Goal: Check status: Check status

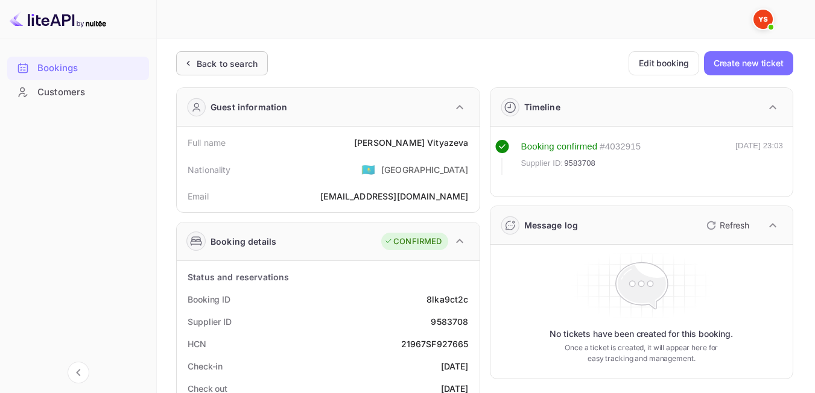
click at [233, 68] on div "Back to search" at bounding box center [227, 63] width 61 height 13
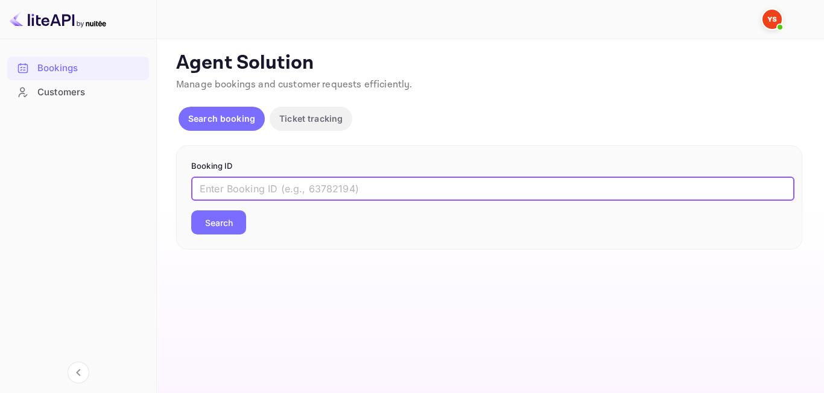
paste input "8159569"
type input "8159569"
click at [227, 226] on button "Search" at bounding box center [218, 223] width 55 height 24
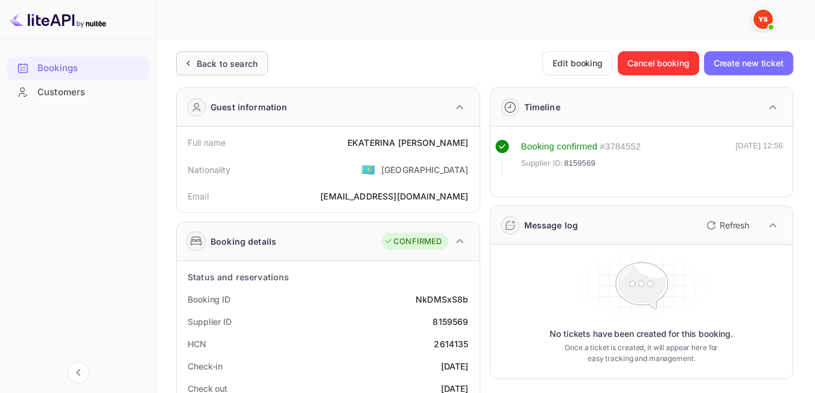
click at [246, 64] on div "Back to search" at bounding box center [227, 63] width 61 height 13
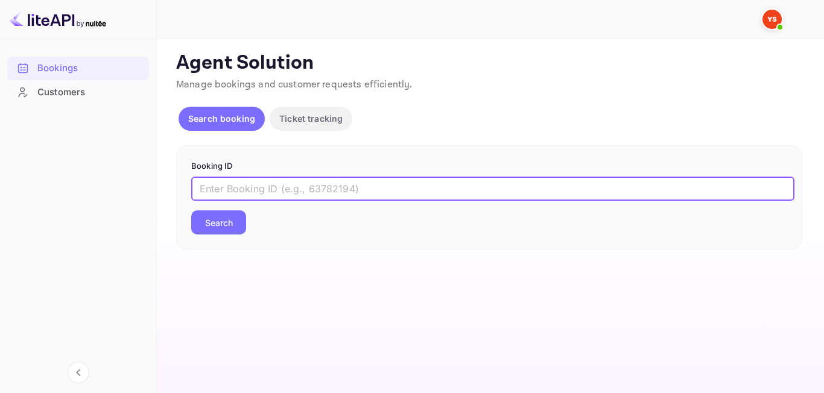
paste input "8383033"
type input "8383033"
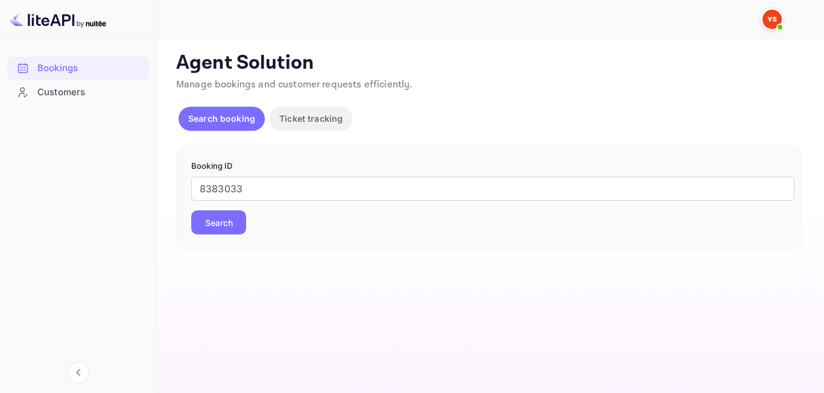
click at [235, 224] on button "Search" at bounding box center [218, 223] width 55 height 24
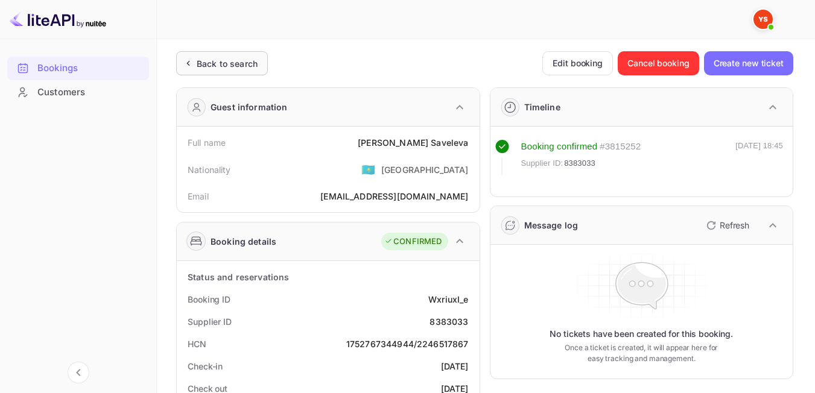
click at [213, 52] on div "Back to search" at bounding box center [222, 63] width 92 height 24
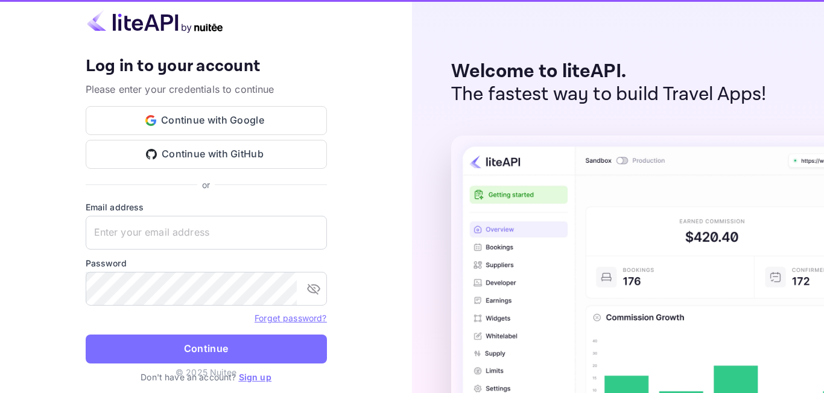
type input "[EMAIL_ADDRESS][DOMAIN_NAME]"
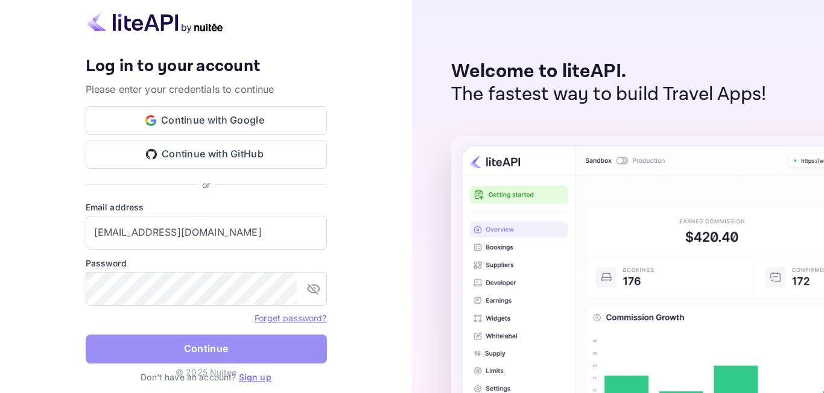
click at [149, 352] on button "Continue" at bounding box center [206, 349] width 241 height 29
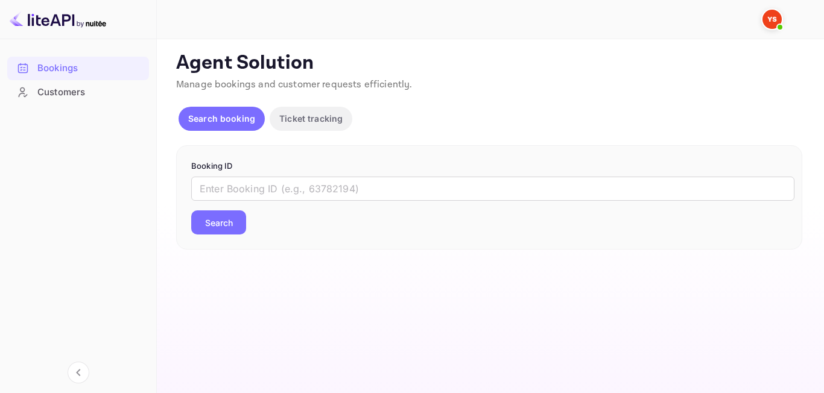
click at [393, 175] on form "Booking ID ​ Search" at bounding box center [489, 197] width 596 height 75
click at [395, 181] on input "text" at bounding box center [492, 189] width 603 height 24
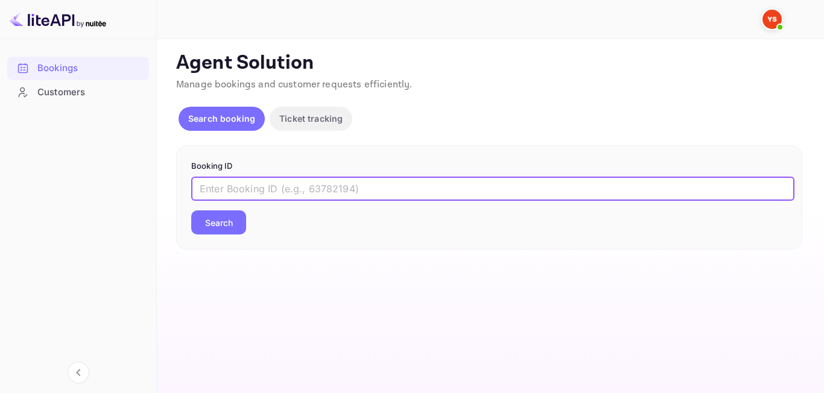
paste input "8290020"
type input "8290020"
click at [214, 214] on button "Search" at bounding box center [218, 223] width 55 height 24
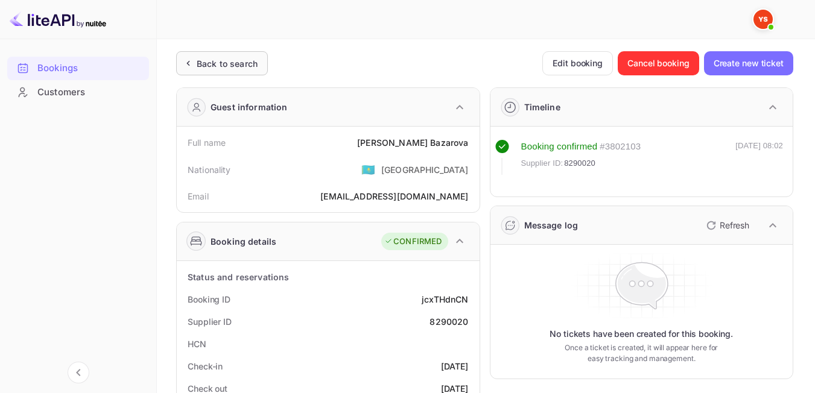
click at [236, 58] on div "Back to search" at bounding box center [227, 63] width 61 height 13
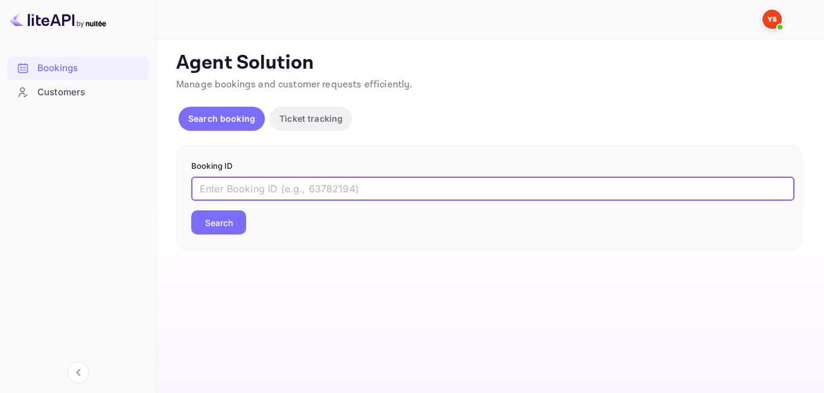
paste input "9596286"
type input "9596286"
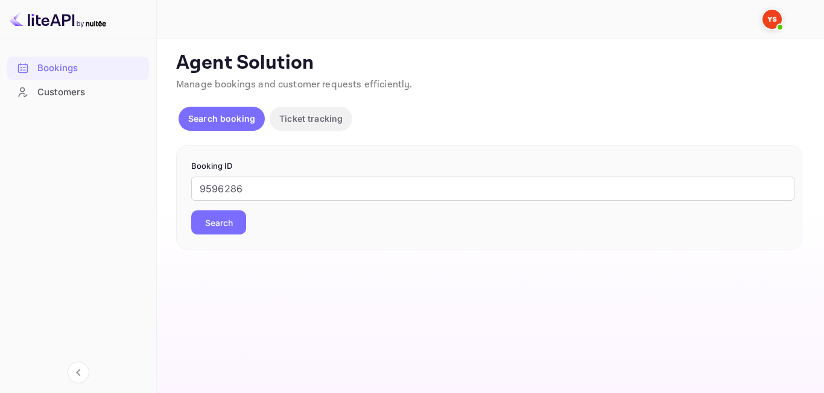
click at [239, 221] on button "Search" at bounding box center [218, 223] width 55 height 24
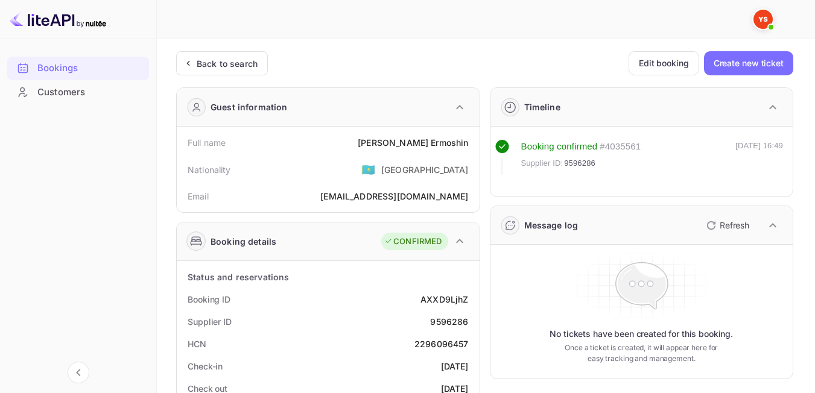
drag, startPoint x: 145, startPoint y: 56, endPoint x: 159, endPoint y: 64, distance: 15.7
click at [153, 59] on div "Bookings Customers" at bounding box center [78, 214] width 156 height 326
click at [204, 68] on div "Back to search" at bounding box center [227, 63] width 61 height 13
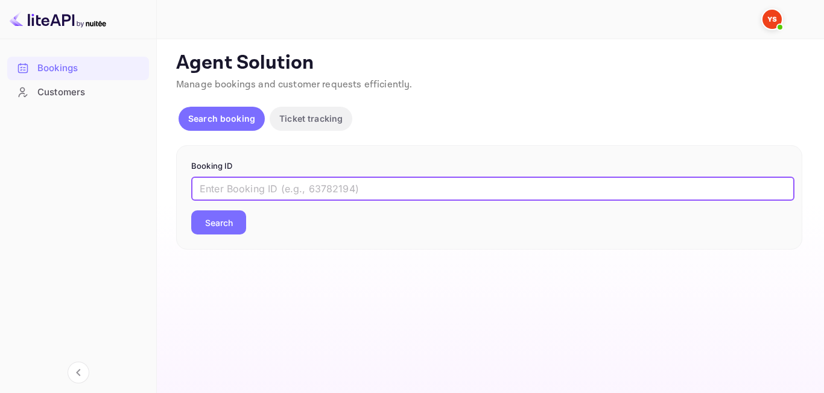
paste input "9207772"
type input "9207772"
click at [215, 226] on button "Search" at bounding box center [218, 223] width 55 height 24
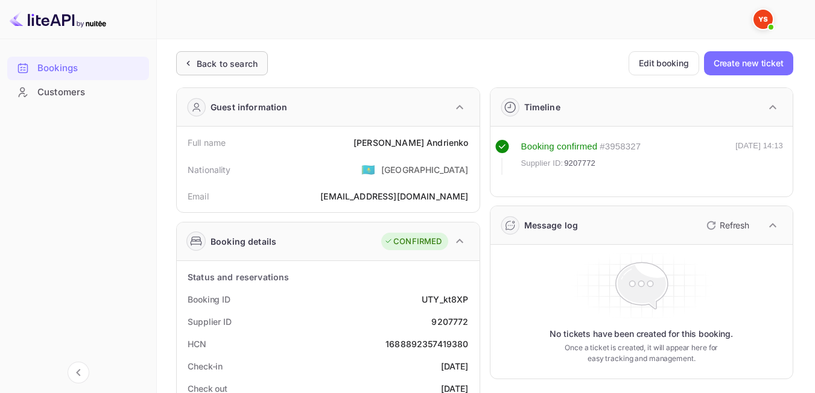
click at [201, 74] on div "Back to search" at bounding box center [222, 63] width 92 height 24
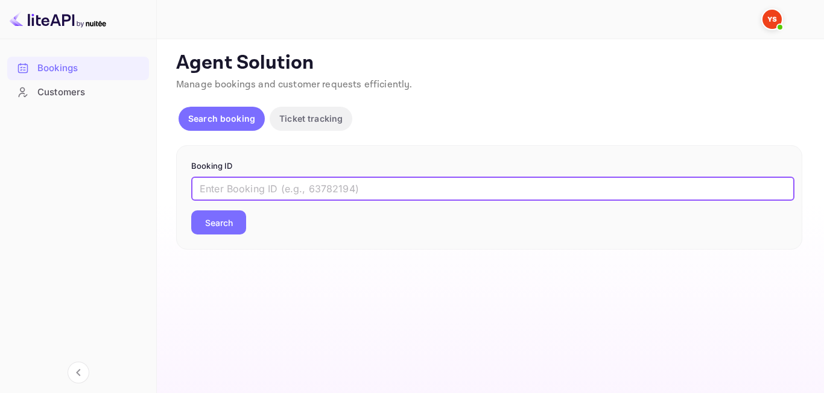
paste input "8893469"
type input "8893469"
click at [210, 224] on button "Search" at bounding box center [218, 223] width 55 height 24
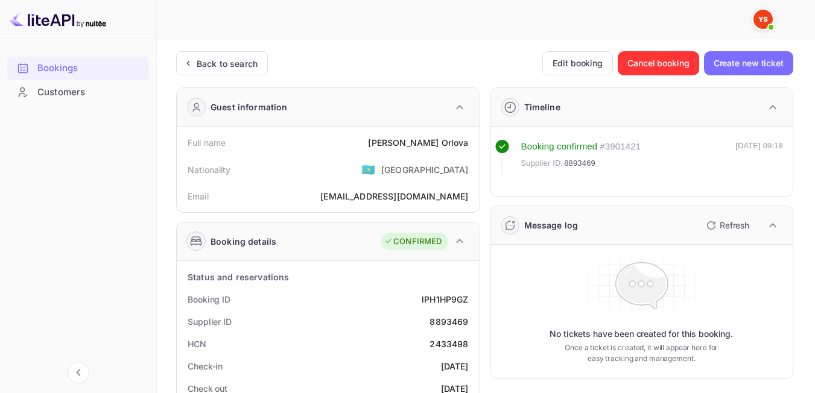
click at [213, 68] on div "Back to search" at bounding box center [227, 63] width 61 height 13
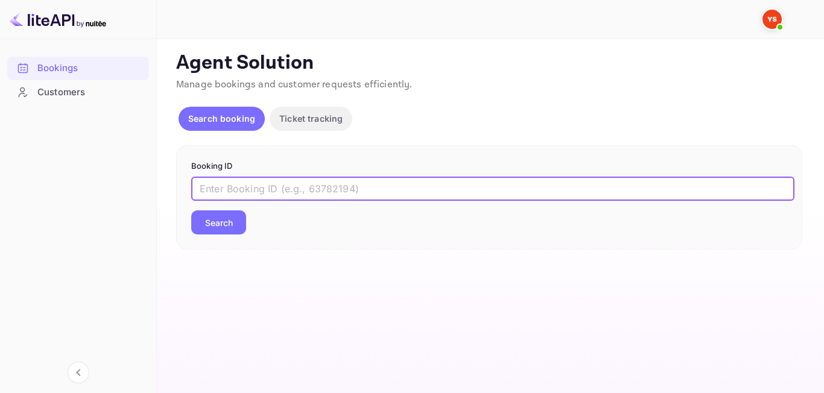
paste input "9436088"
type input "9436088"
click at [220, 227] on button "Search" at bounding box center [218, 223] width 55 height 24
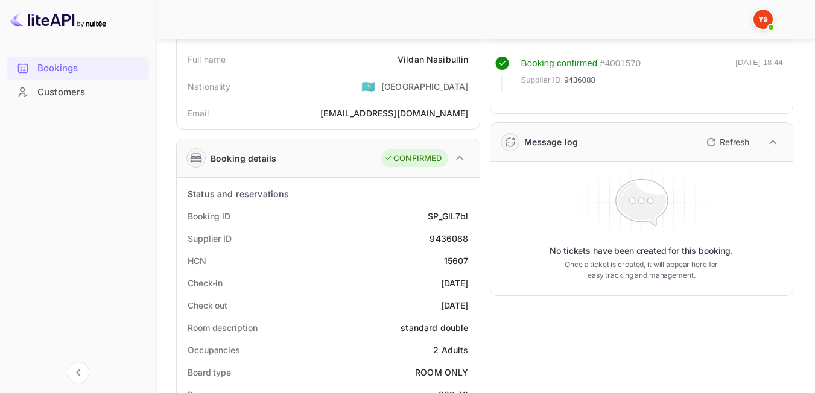
scroll to position [85, 0]
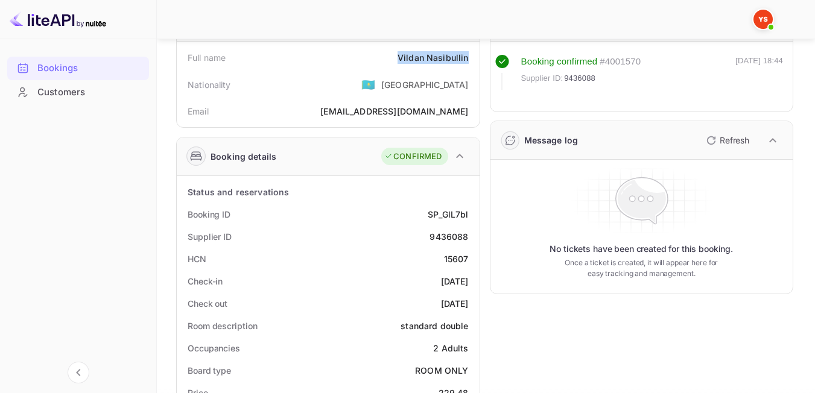
drag, startPoint x: 410, startPoint y: 54, endPoint x: 470, endPoint y: 50, distance: 59.8
click at [470, 50] on div "Full name [PERSON_NAME]" at bounding box center [328, 57] width 293 height 22
click at [337, 100] on div "Nationality 🇰🇿 [DEMOGRAPHIC_DATA]" at bounding box center [328, 84] width 293 height 31
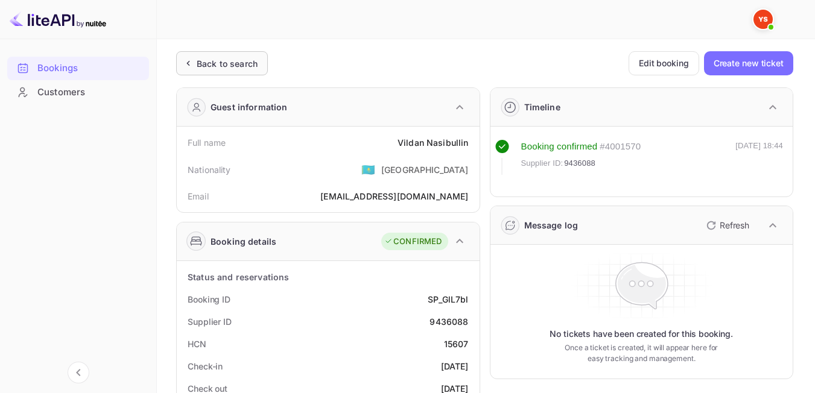
click at [227, 55] on div "Back to search" at bounding box center [222, 63] width 92 height 24
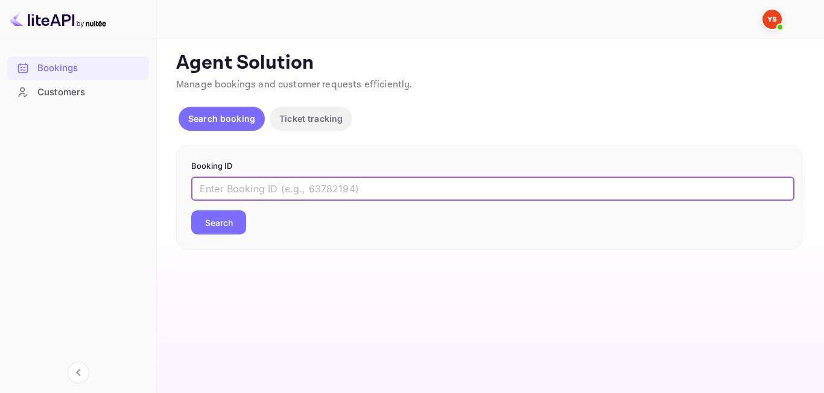
paste input "9580183"
type input "9580183"
click at [193, 226] on button "Search" at bounding box center [218, 223] width 55 height 24
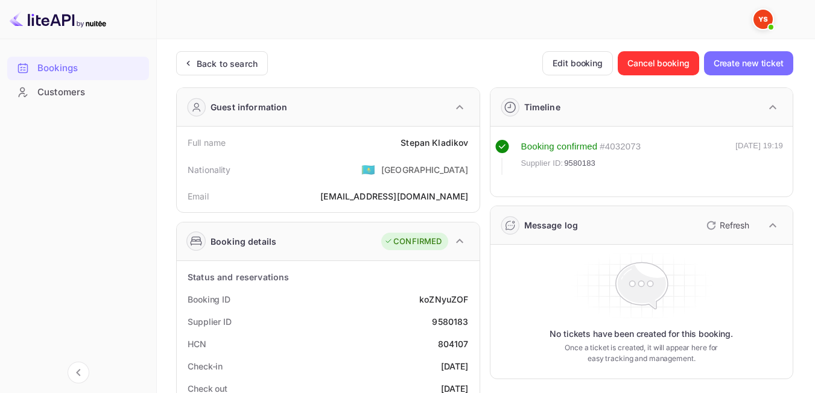
drag, startPoint x: 823, startPoint y: 57, endPoint x: 823, endPoint y: 84, distance: 27.1
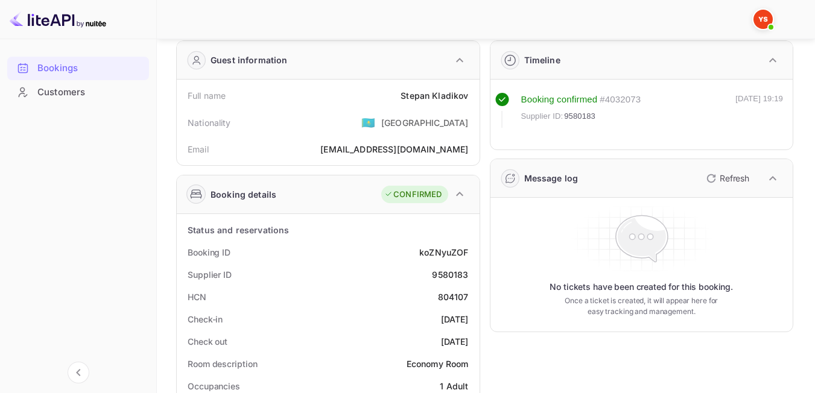
scroll to position [59, 0]
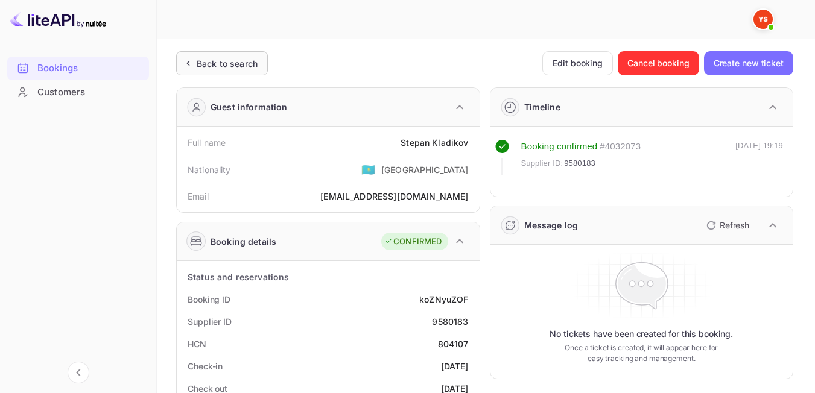
click at [220, 73] on div "Back to search" at bounding box center [222, 63] width 92 height 24
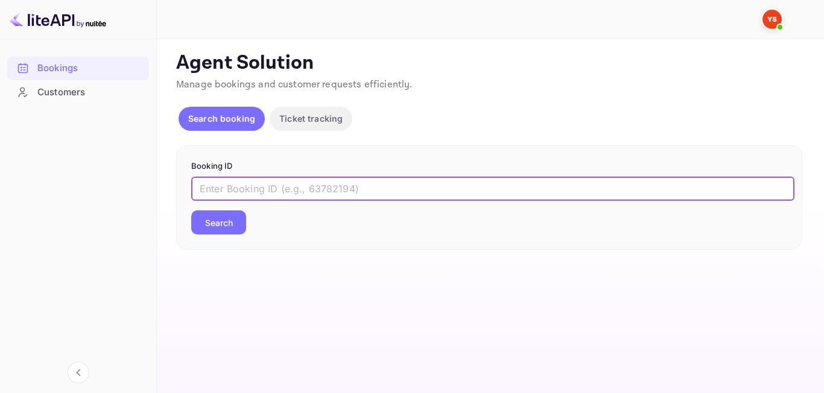
paste input "9601743"
type input "9601743"
click at [224, 218] on button "Search" at bounding box center [218, 223] width 55 height 24
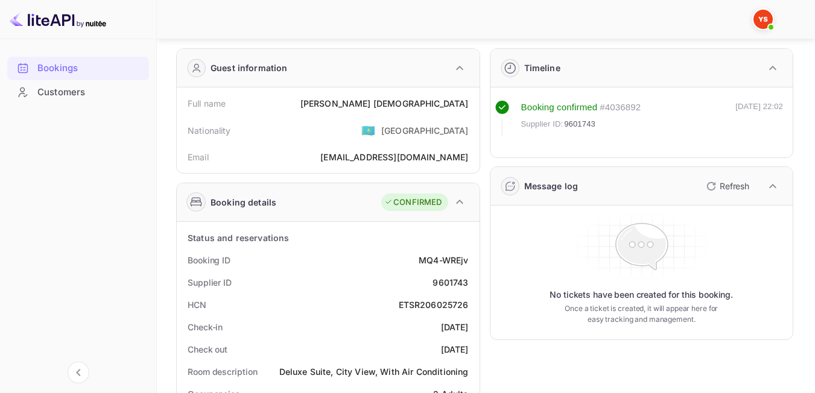
scroll to position [63, 0]
